Goal: Use online tool/utility: Utilize a website feature to perform a specific function

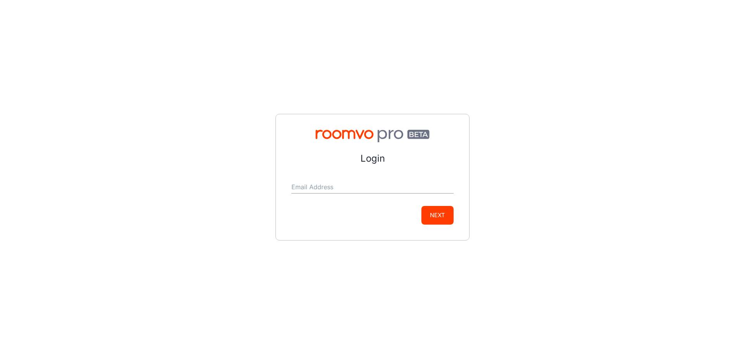
click at [376, 182] on input "Email Address" at bounding box center [372, 187] width 162 height 12
type input "[PERSON_NAME][EMAIL_ADDRESS][PERSON_NAME][DOMAIN_NAME]"
click at [447, 214] on button "Next" at bounding box center [437, 215] width 32 height 19
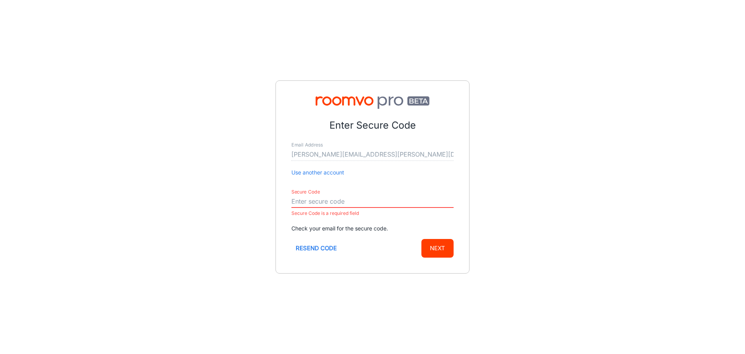
click at [337, 197] on input "Secure Code" at bounding box center [372, 201] width 162 height 12
paste input "877023"
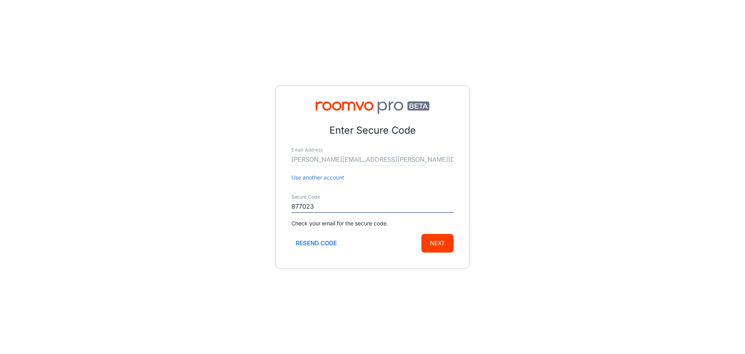
type input "877023"
click at [444, 241] on button "Next" at bounding box center [437, 243] width 32 height 19
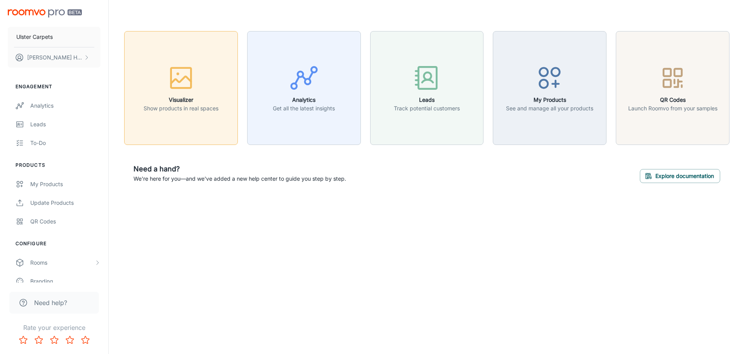
click at [191, 85] on rect "button" at bounding box center [181, 78] width 20 height 20
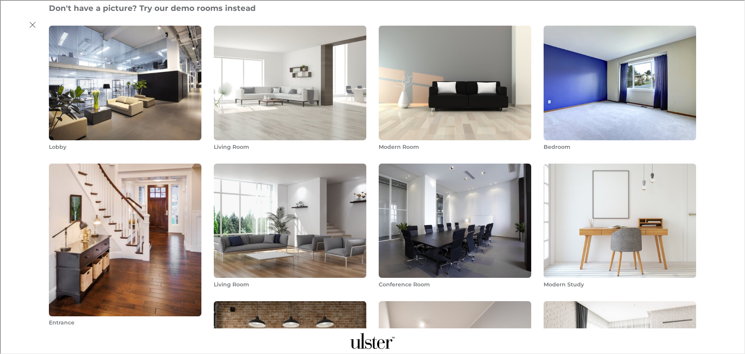
scroll to position [427, 0]
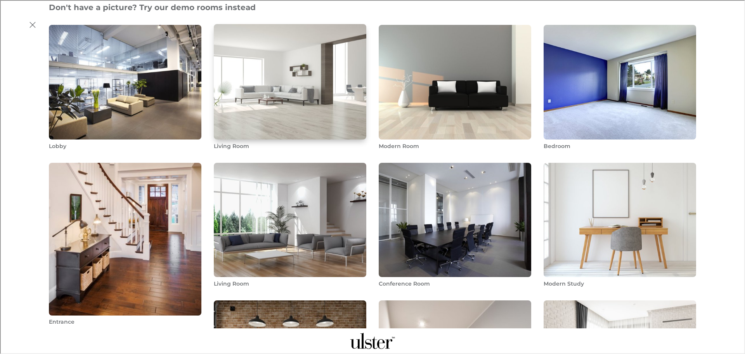
click at [310, 89] on img "Living Room" at bounding box center [290, 81] width 154 height 116
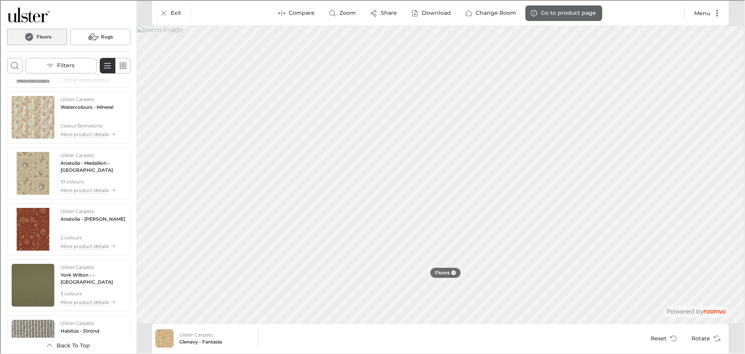
scroll to position [1198, 0]
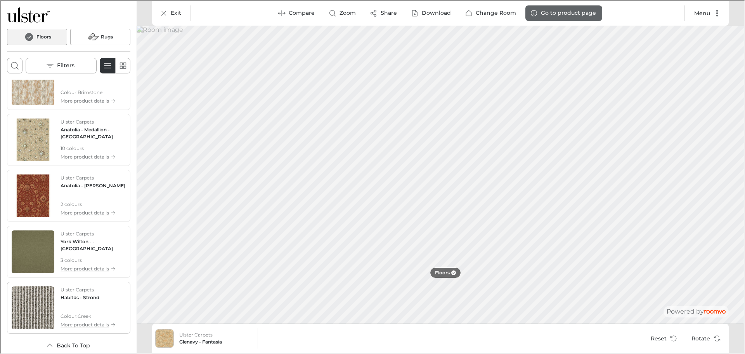
click at [33, 317] on img "See Habitüs - Strönd in the room" at bounding box center [32, 306] width 43 height 43
click at [492, 15] on p "Change Room" at bounding box center [495, 13] width 40 height 8
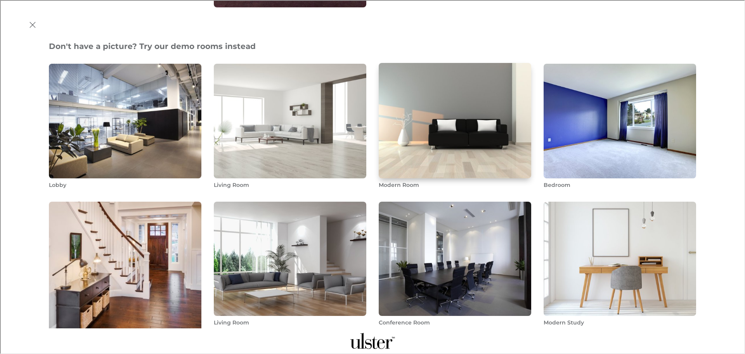
scroll to position [427, 0]
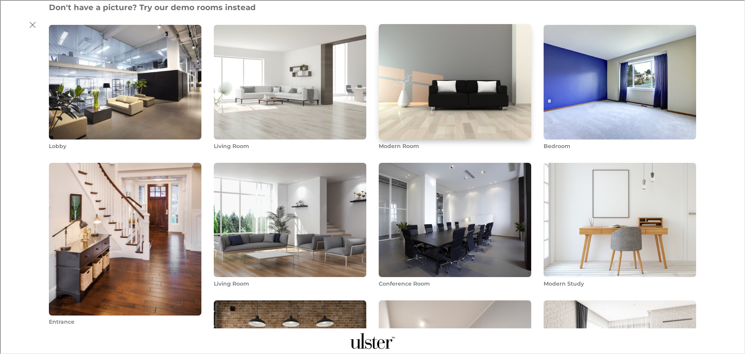
click at [465, 92] on img "Modern Room" at bounding box center [455, 81] width 154 height 116
